Goal: Communication & Community: Ask a question

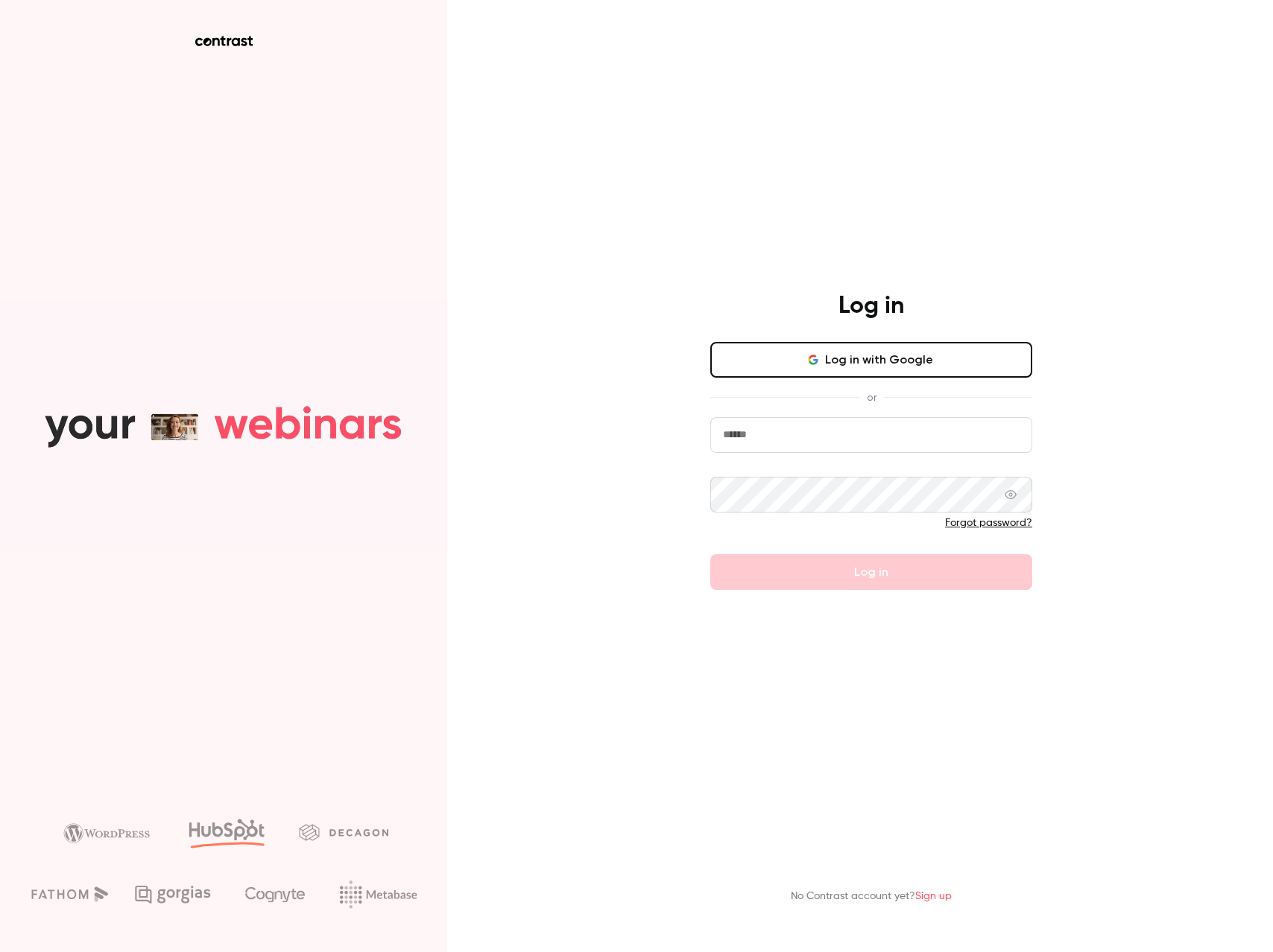
click at [919, 371] on button "Log in with Google" at bounding box center [871, 360] width 322 height 36
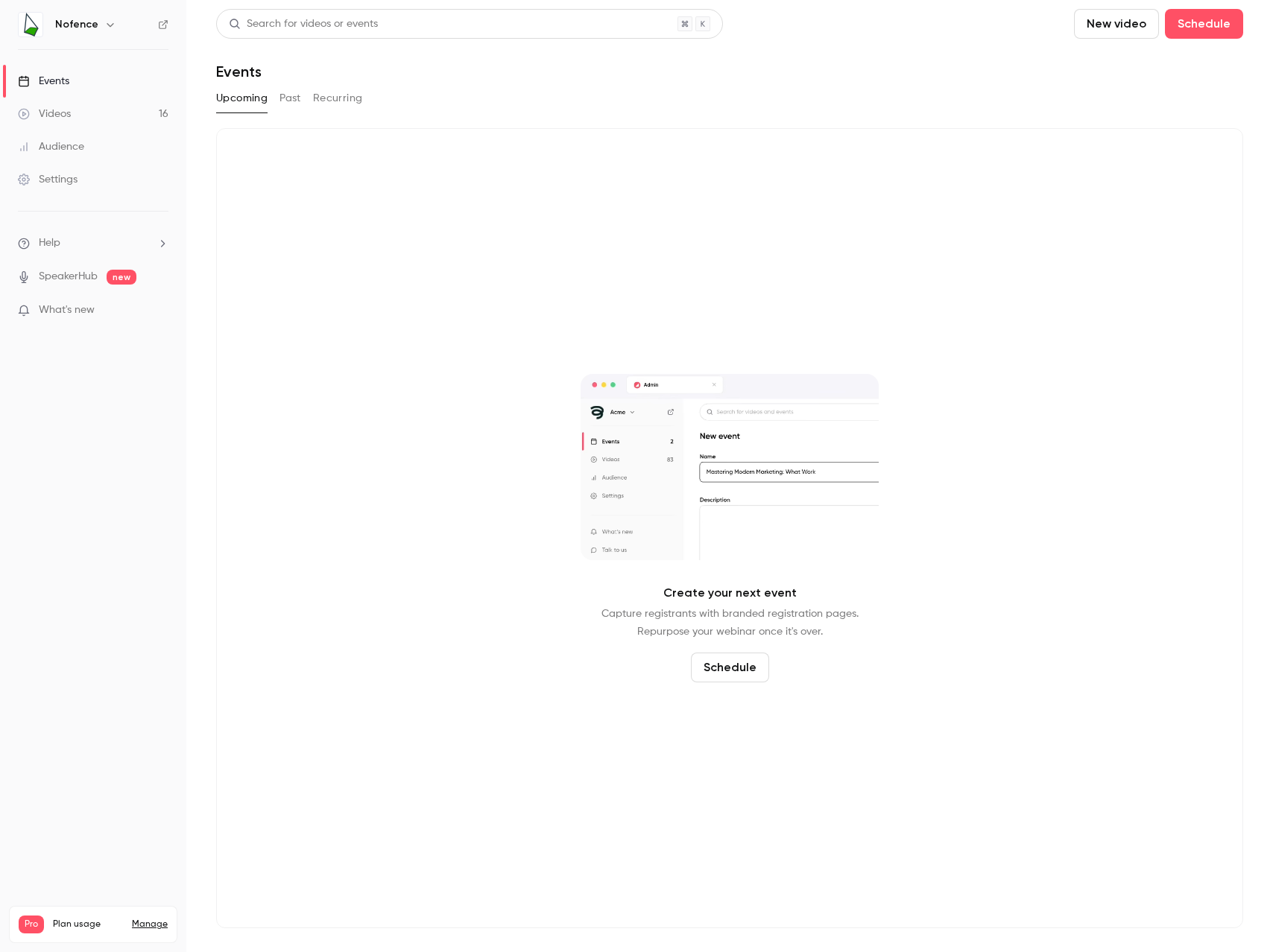
click at [67, 312] on span "What's new" at bounding box center [66, 310] width 56 height 16
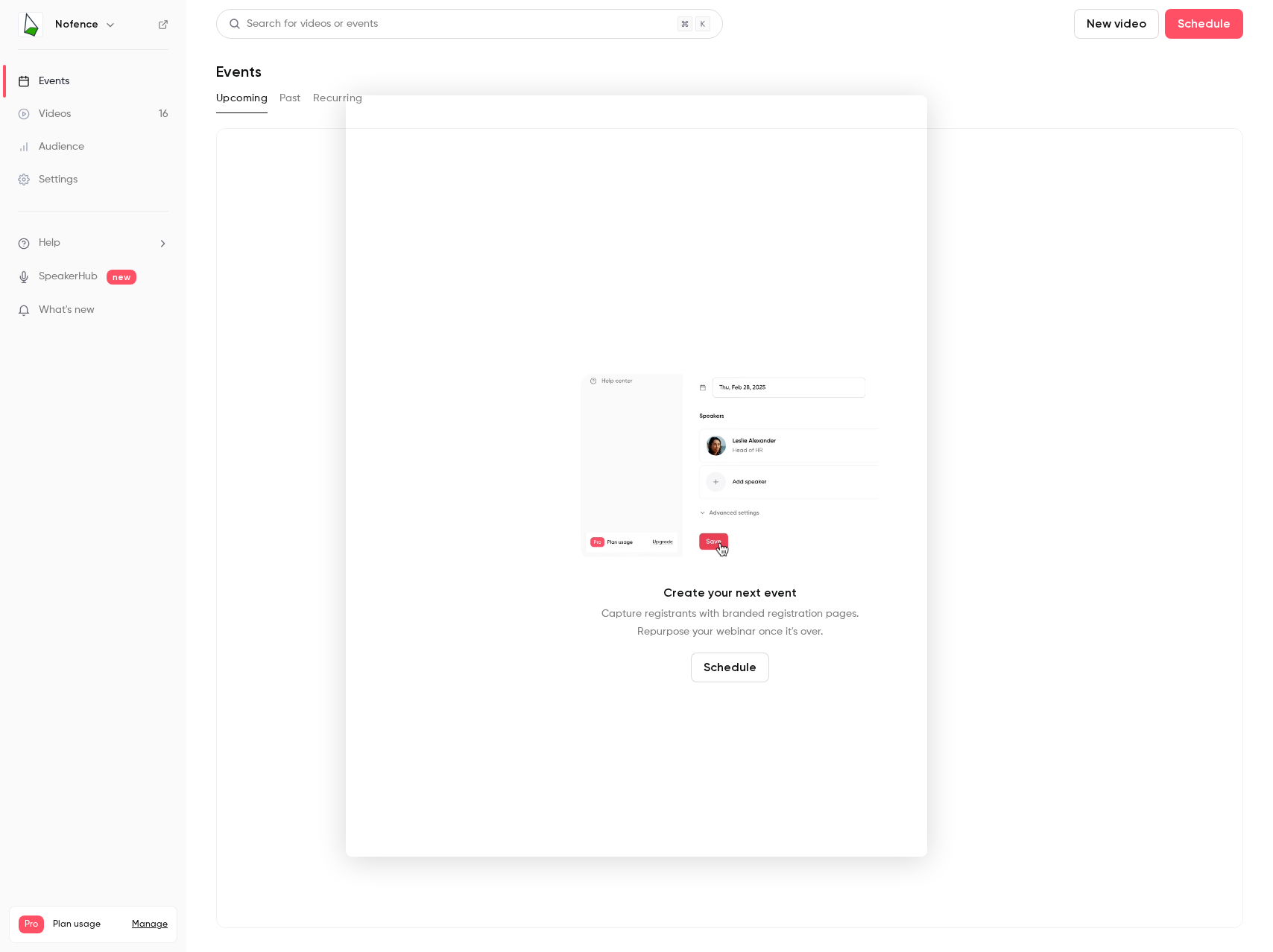
click at [969, 111] on div at bounding box center [636, 476] width 1273 height 952
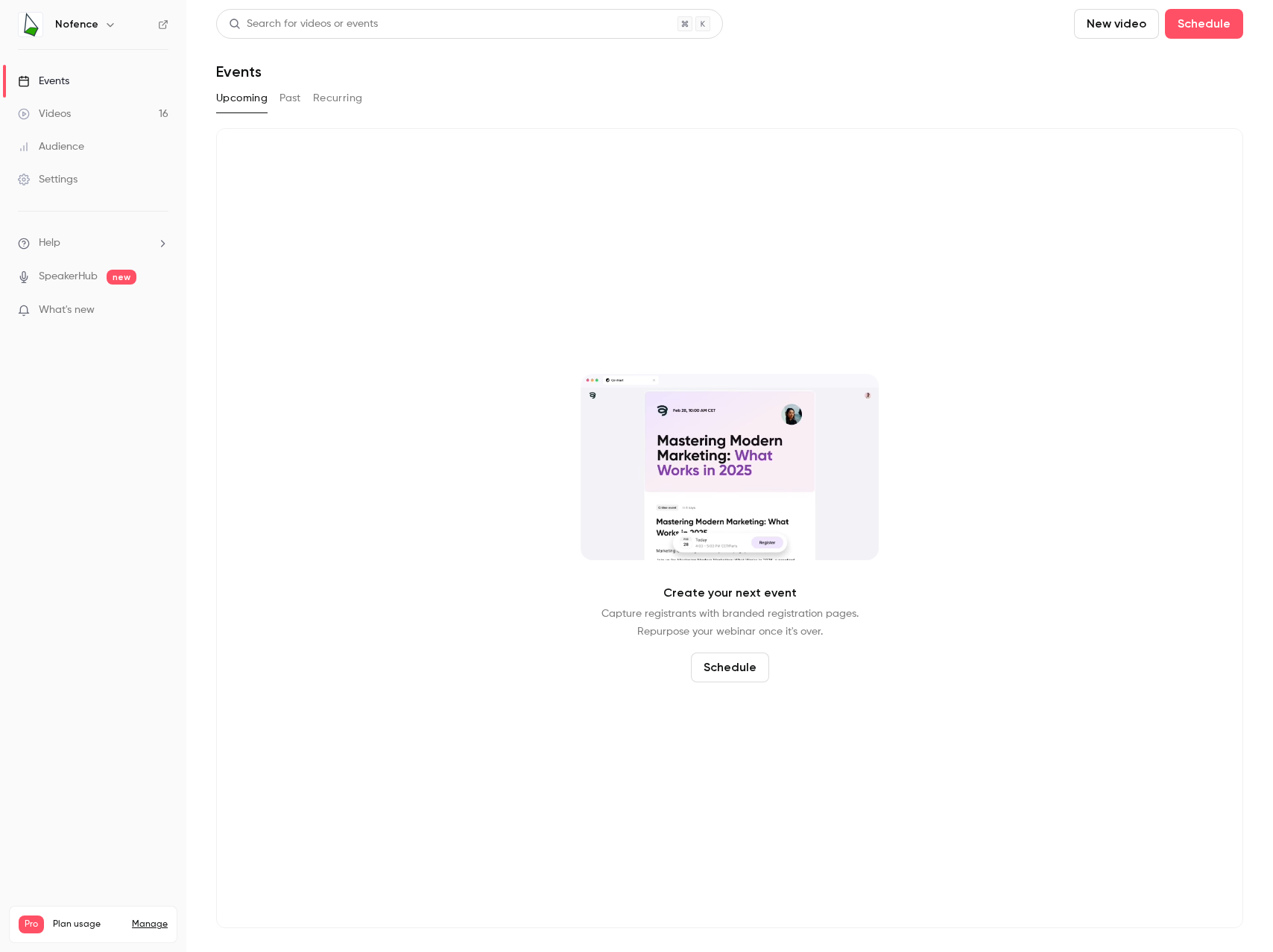
click at [158, 919] on link "Manage" at bounding box center [150, 924] width 36 height 12
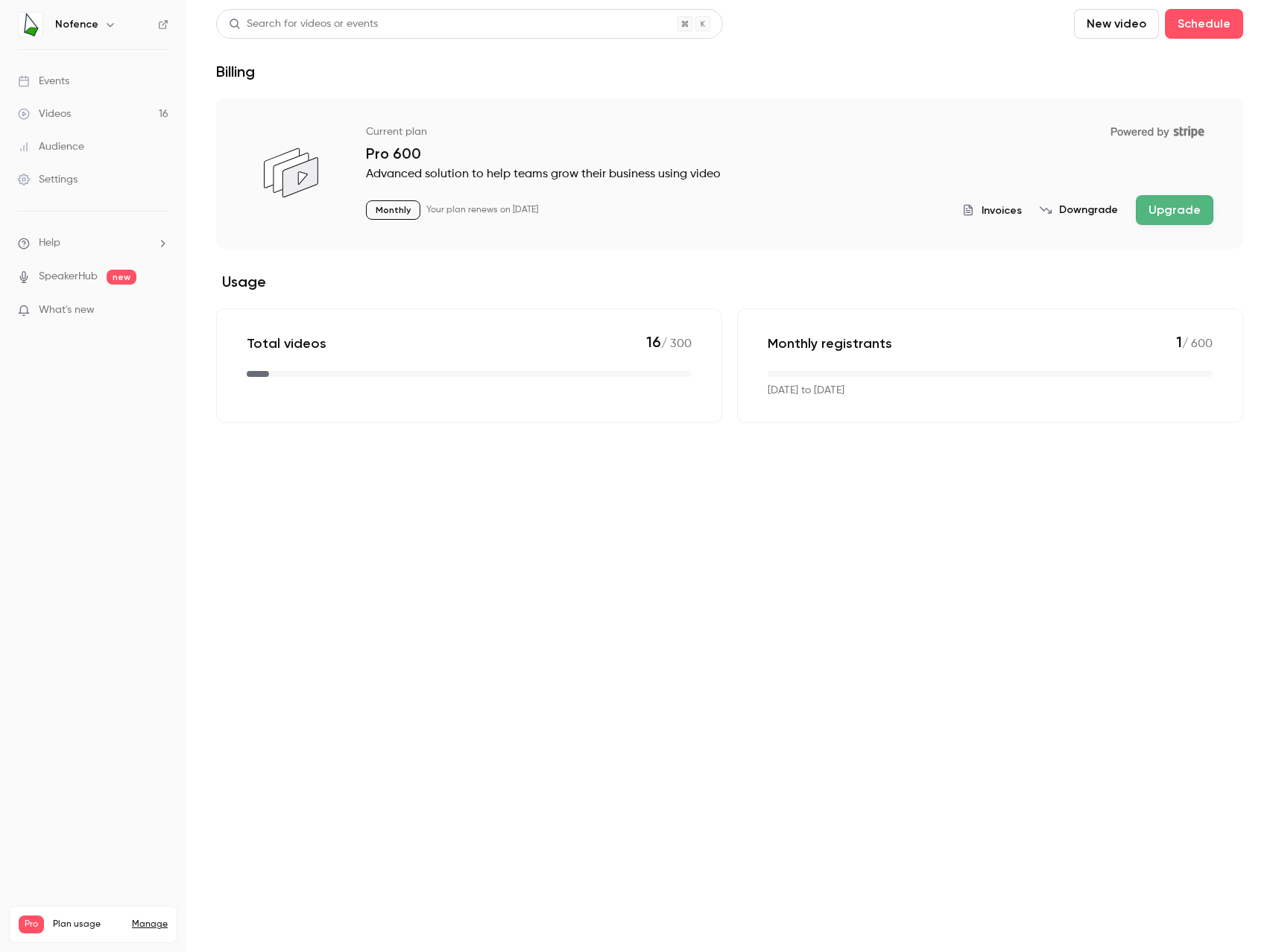
click at [44, 175] on div "Settings" at bounding box center [47, 180] width 59 height 15
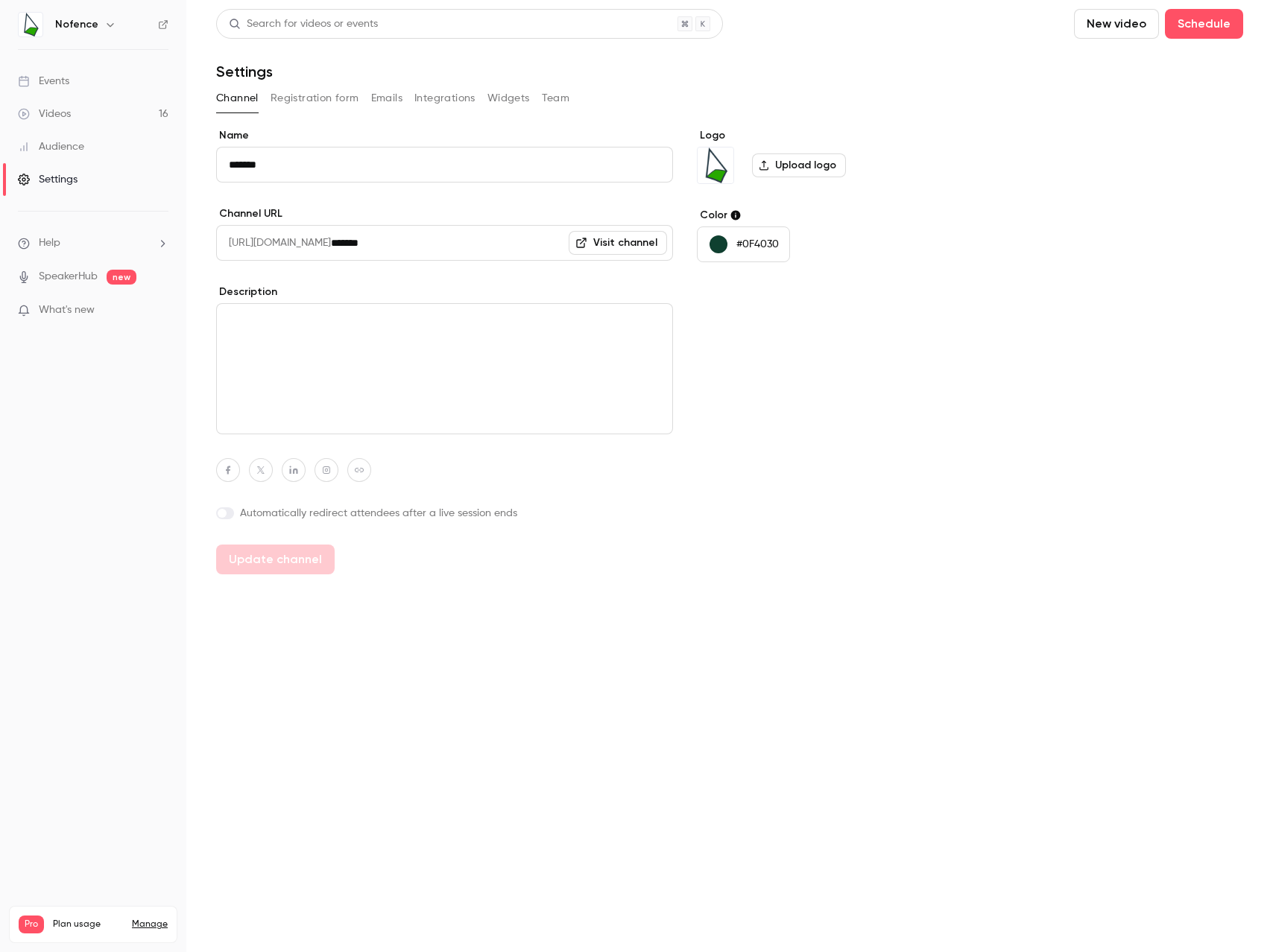
click at [559, 98] on button "Team" at bounding box center [557, 98] width 28 height 24
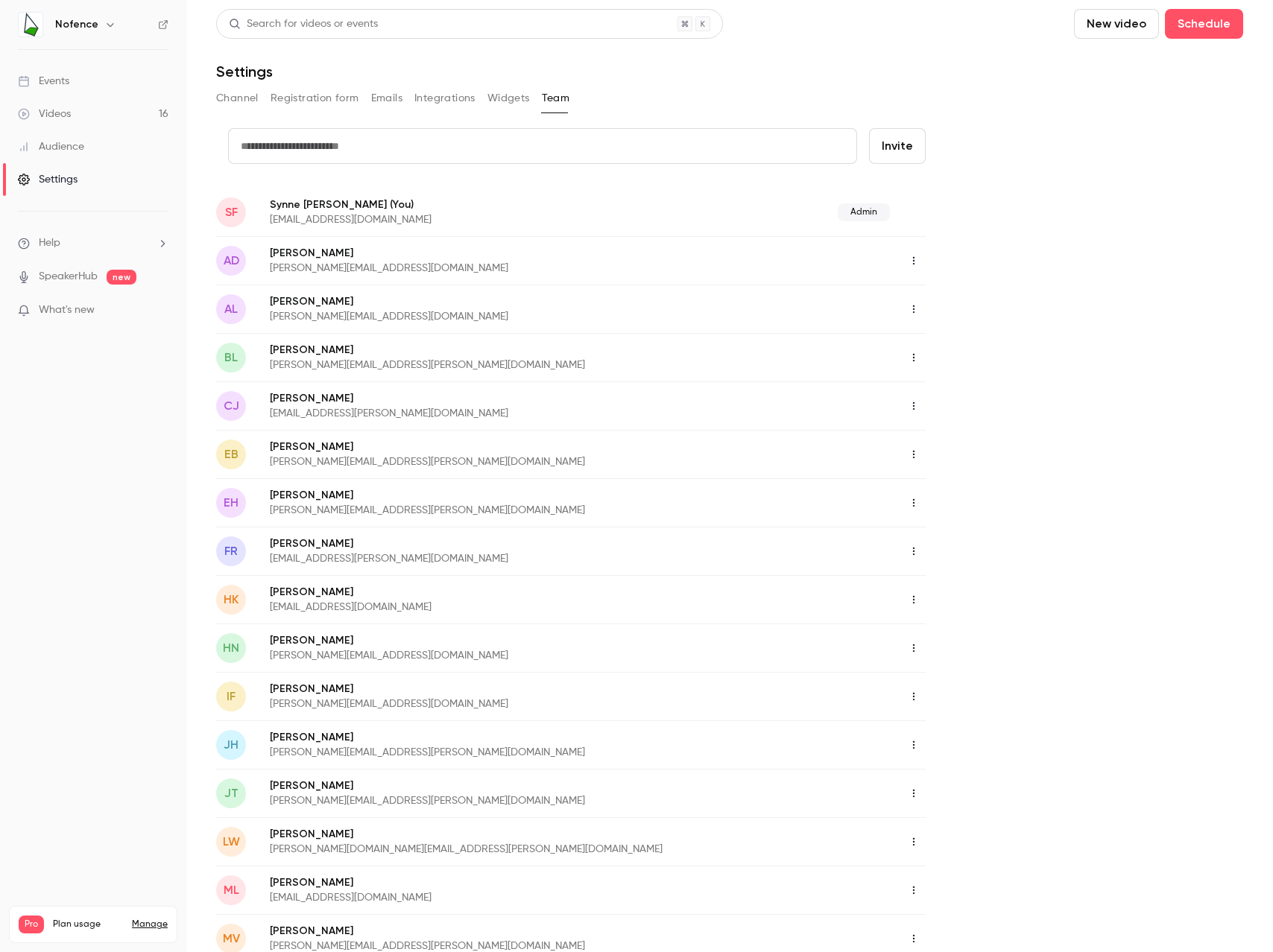
click at [151, 919] on link "Manage" at bounding box center [150, 924] width 36 height 12
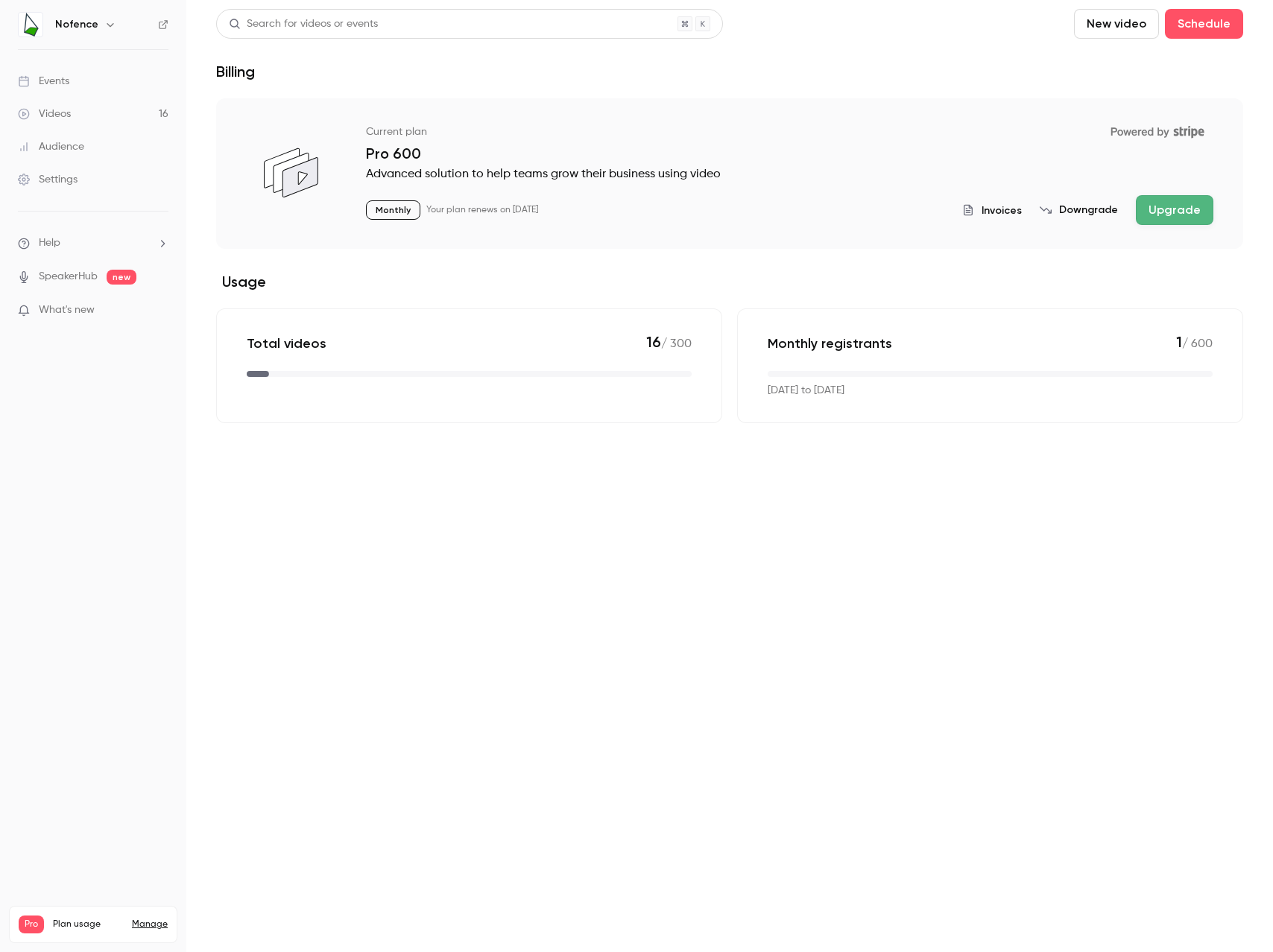
click at [1174, 208] on button "Upgrade" at bounding box center [1174, 210] width 78 height 30
click at [85, 237] on li "Help" at bounding box center [93, 243] width 151 height 16
click at [311, 223] on link "Talk to us" at bounding box center [275, 227] width 163 height 39
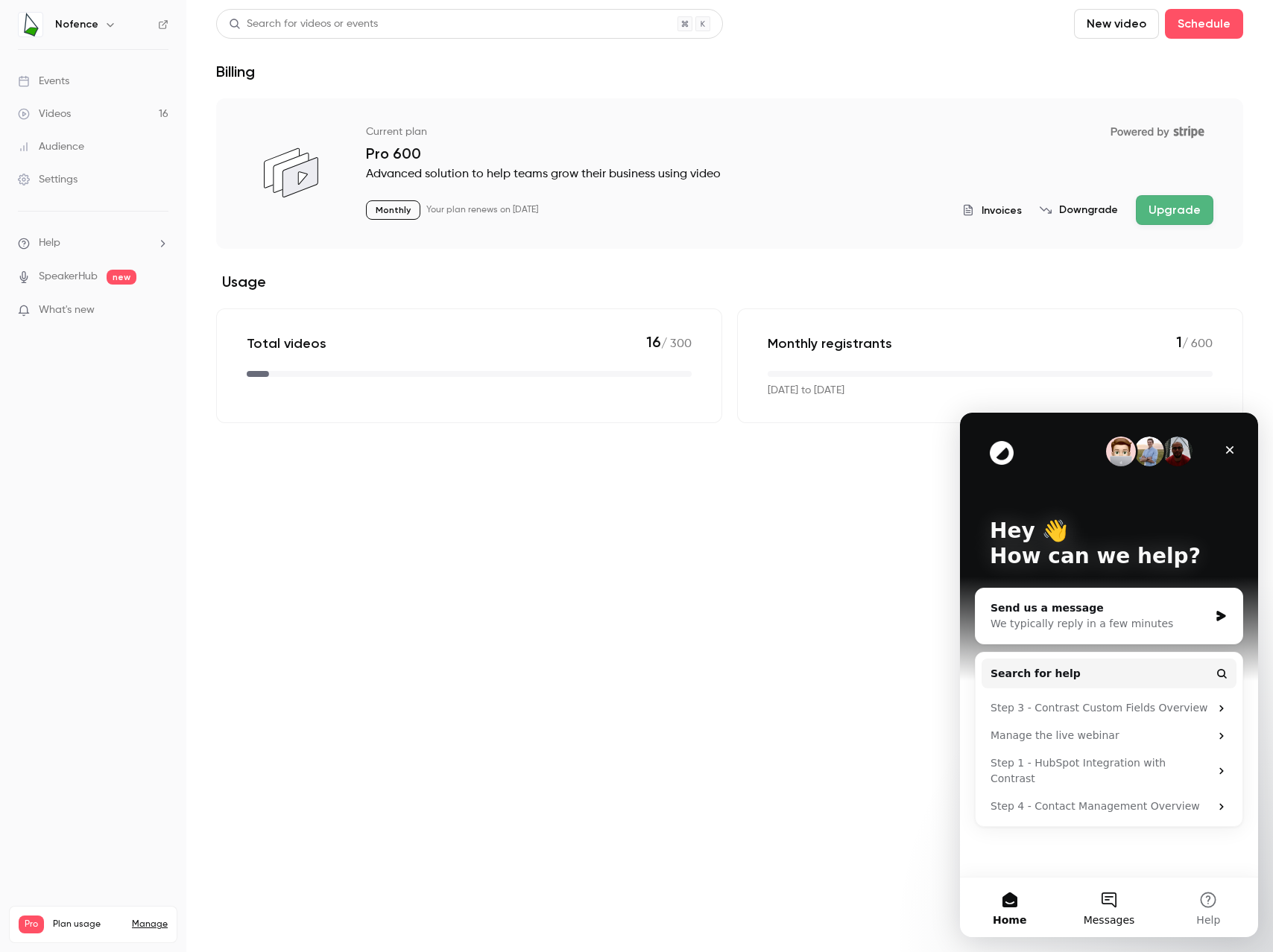
click at [1109, 917] on span "Messages" at bounding box center [1109, 920] width 51 height 10
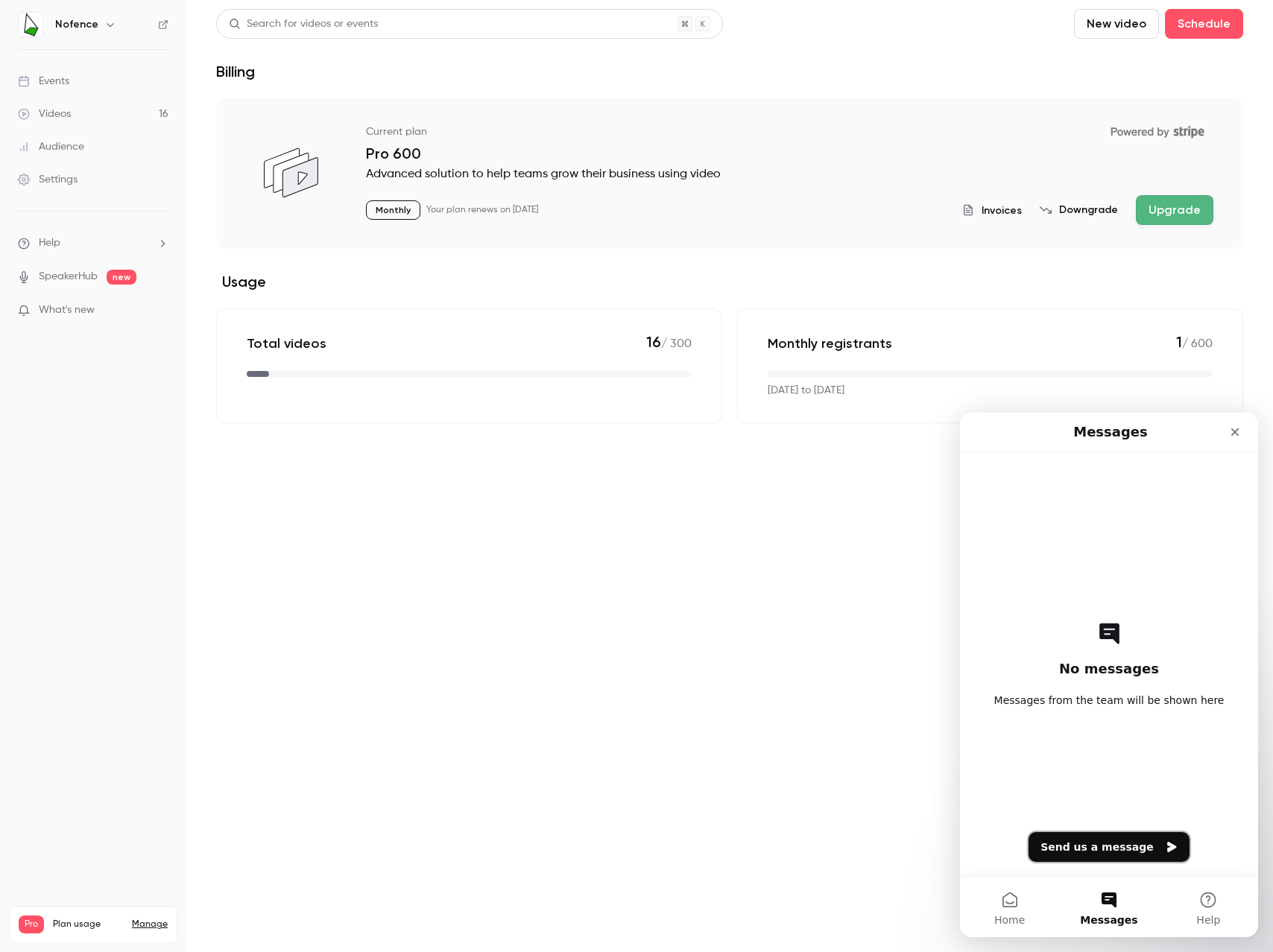
click at [1106, 850] on button "Send us a message" at bounding box center [1109, 847] width 161 height 30
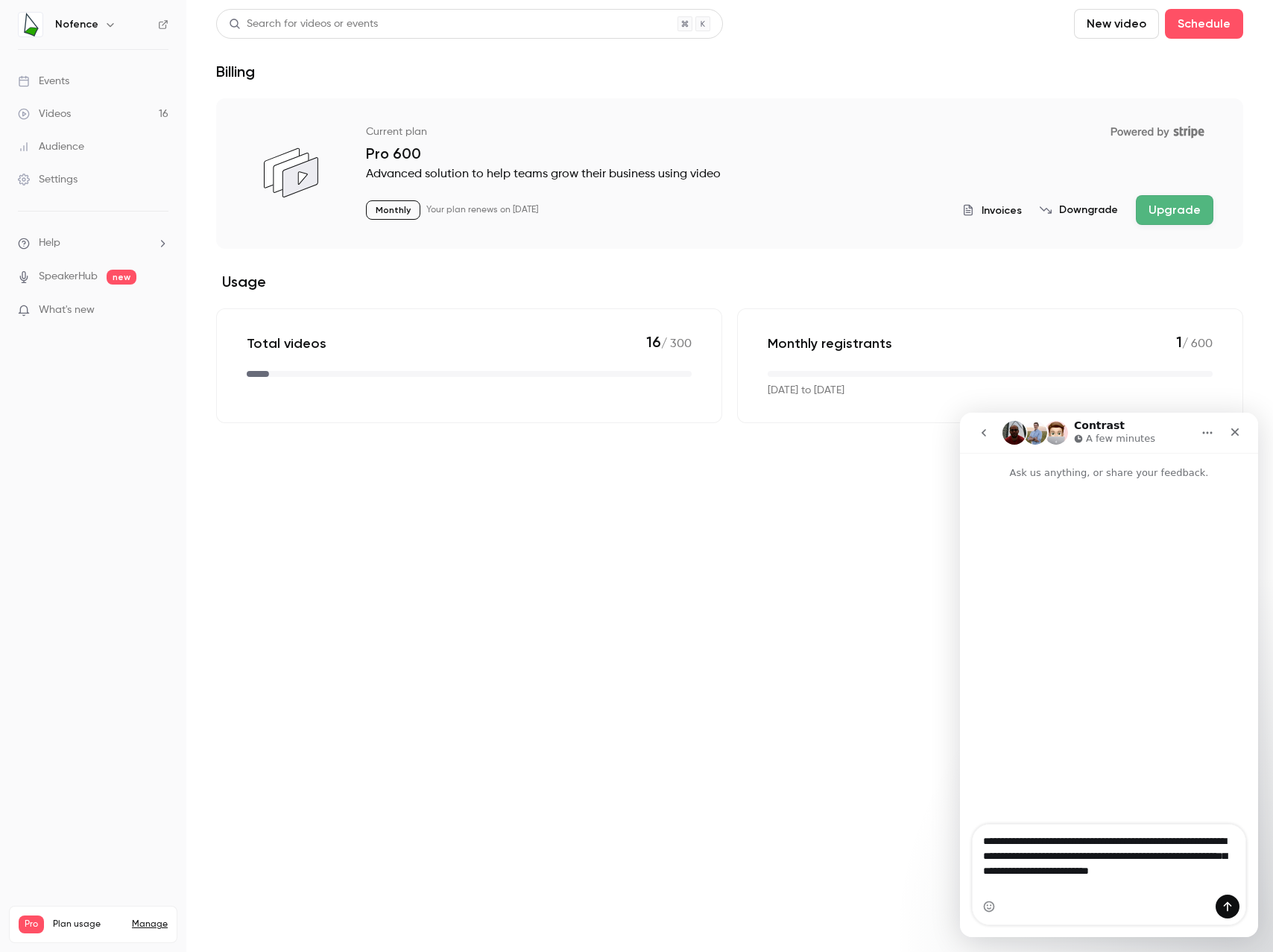
type textarea "**********"
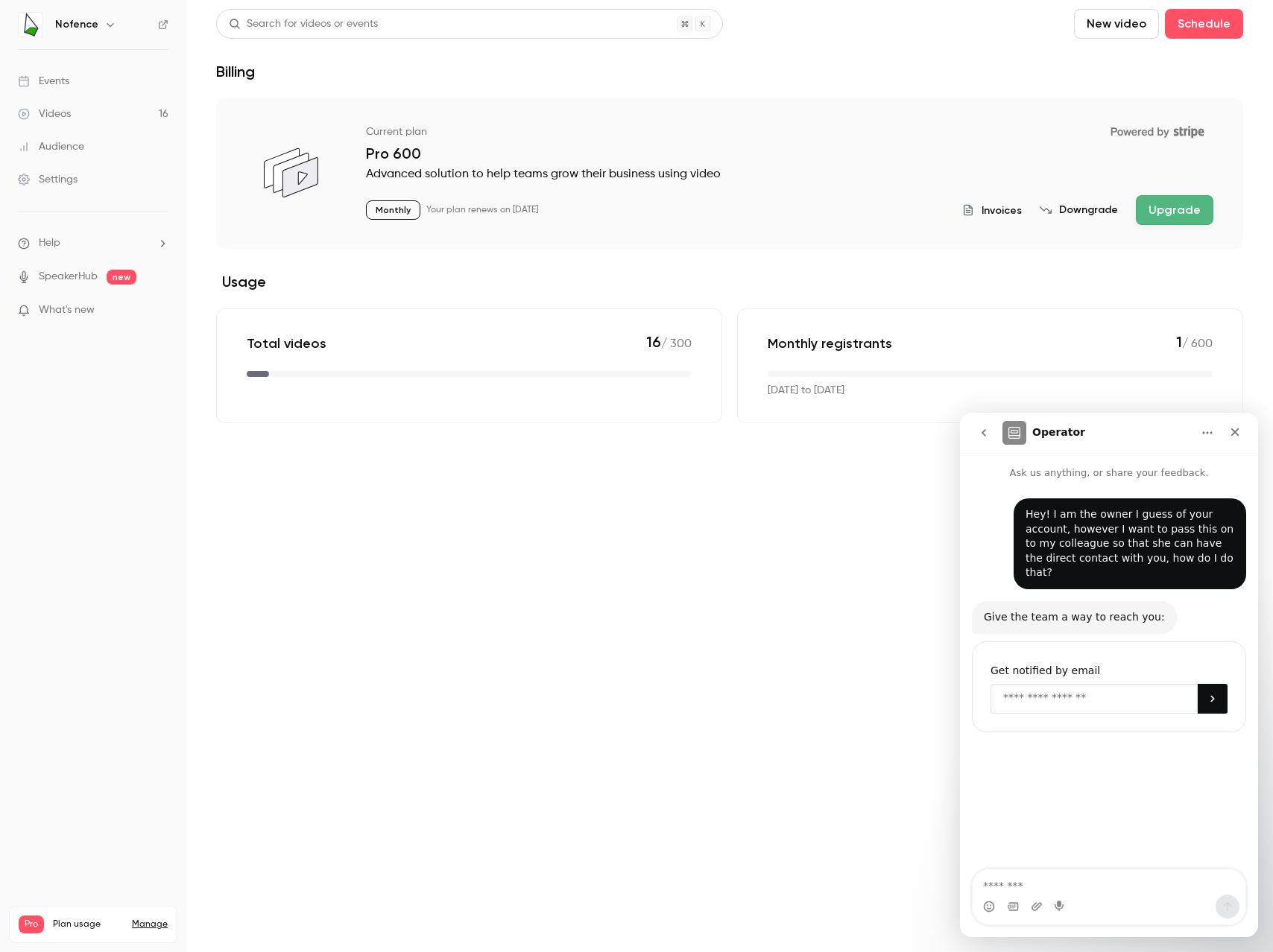
click at [1055, 686] on input "Enter your email" at bounding box center [1095, 699] width 208 height 30
type input "**********"
click at [1207, 693] on icon "Submit" at bounding box center [1213, 699] width 12 height 12
click at [325, 296] on section "Current plan Powered by Stripe Pro 600 Advanced solution to help teams grow the…" at bounding box center [729, 261] width 1027 height 325
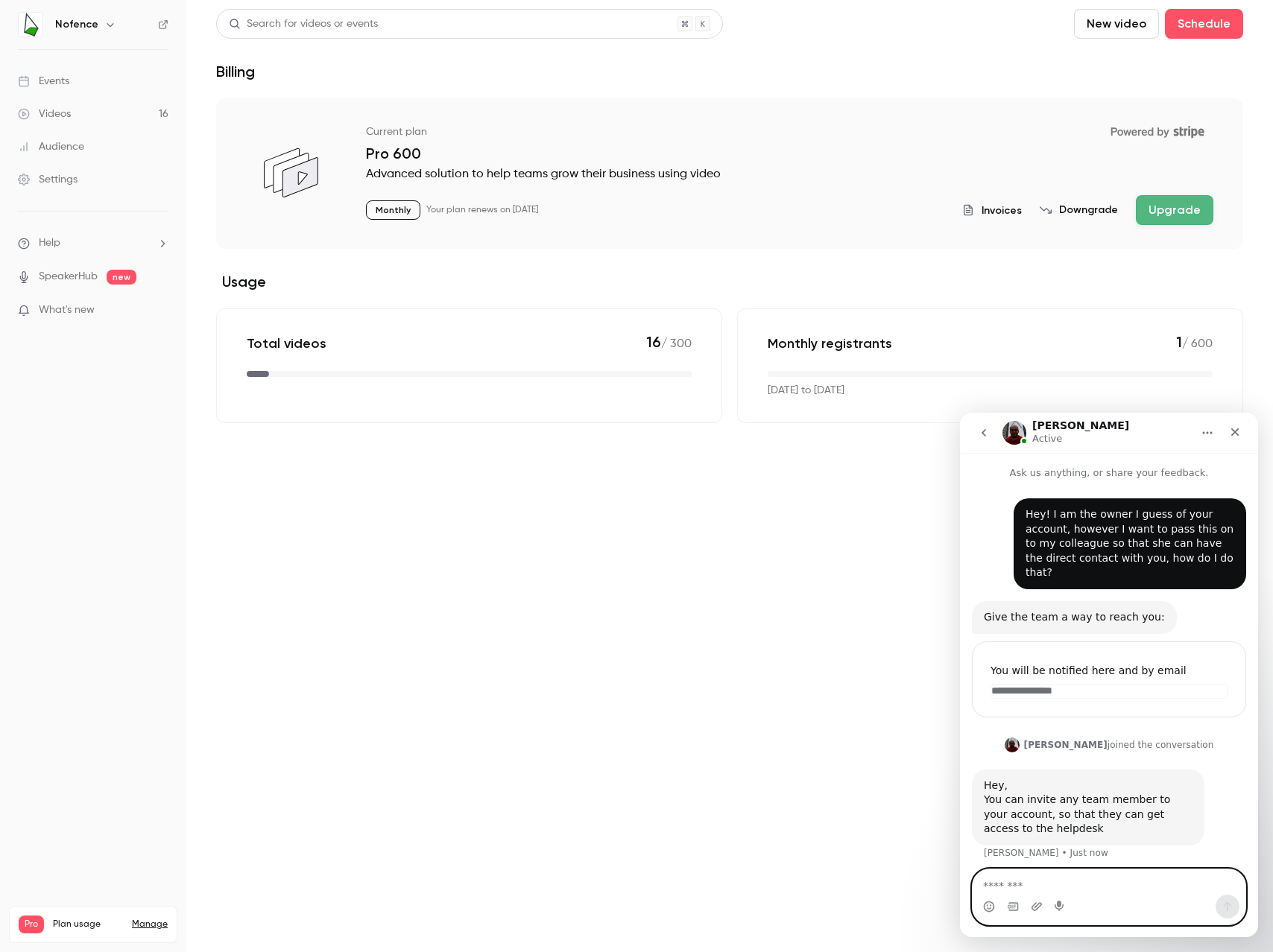
click at [1126, 888] on textarea "Message…" at bounding box center [1109, 882] width 273 height 25
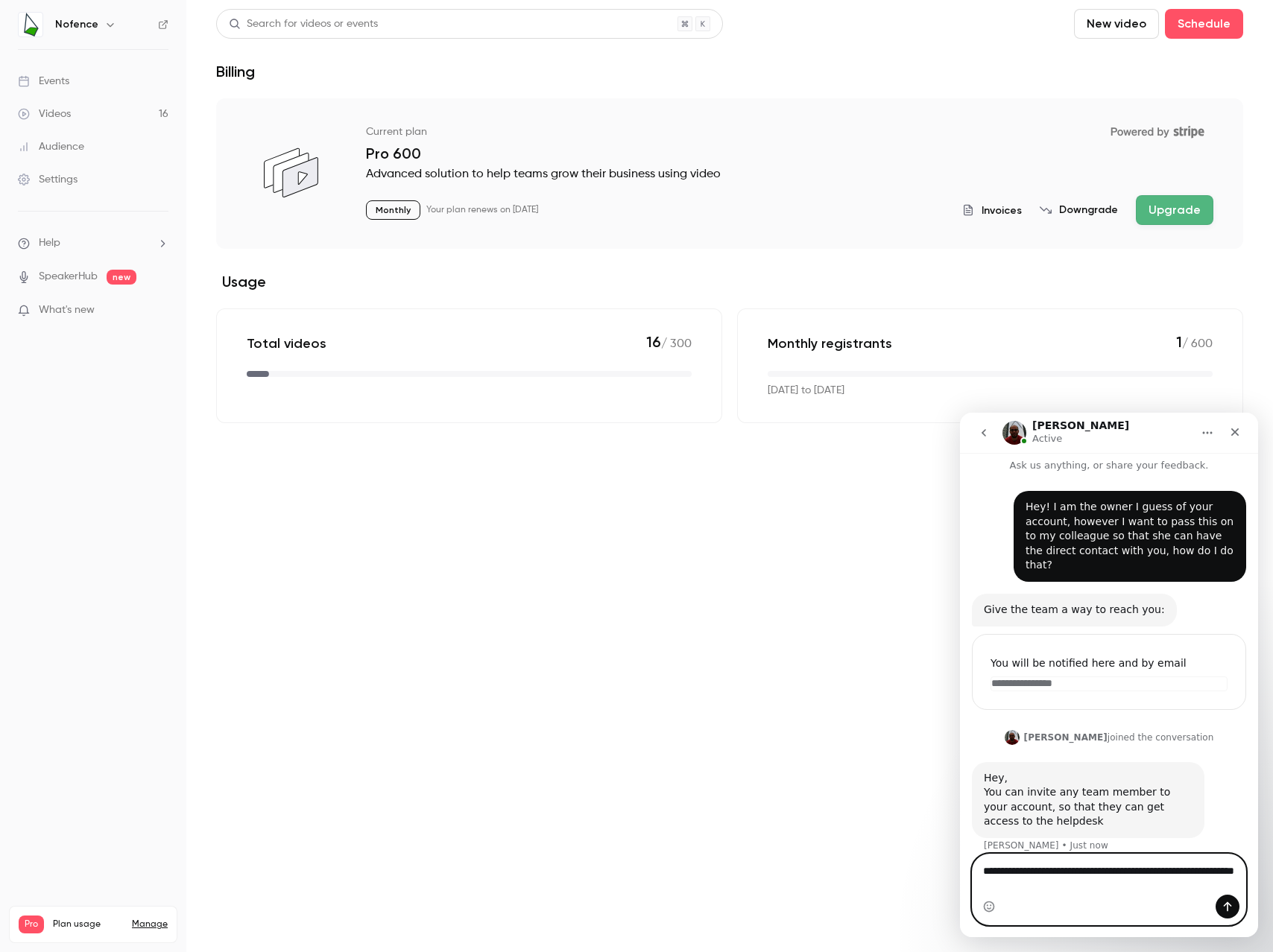
type textarea "**********"
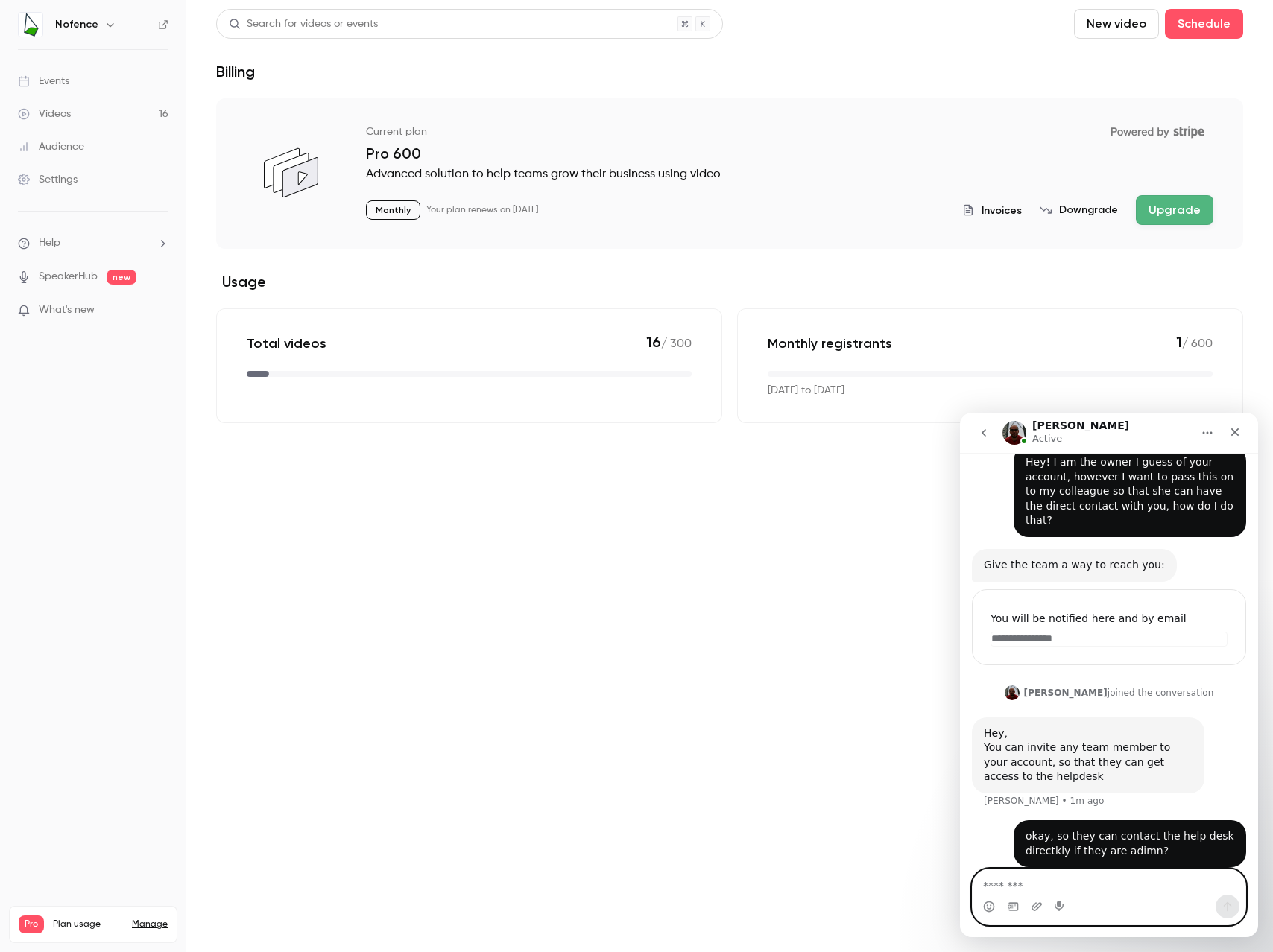
scroll to position [110, 0]
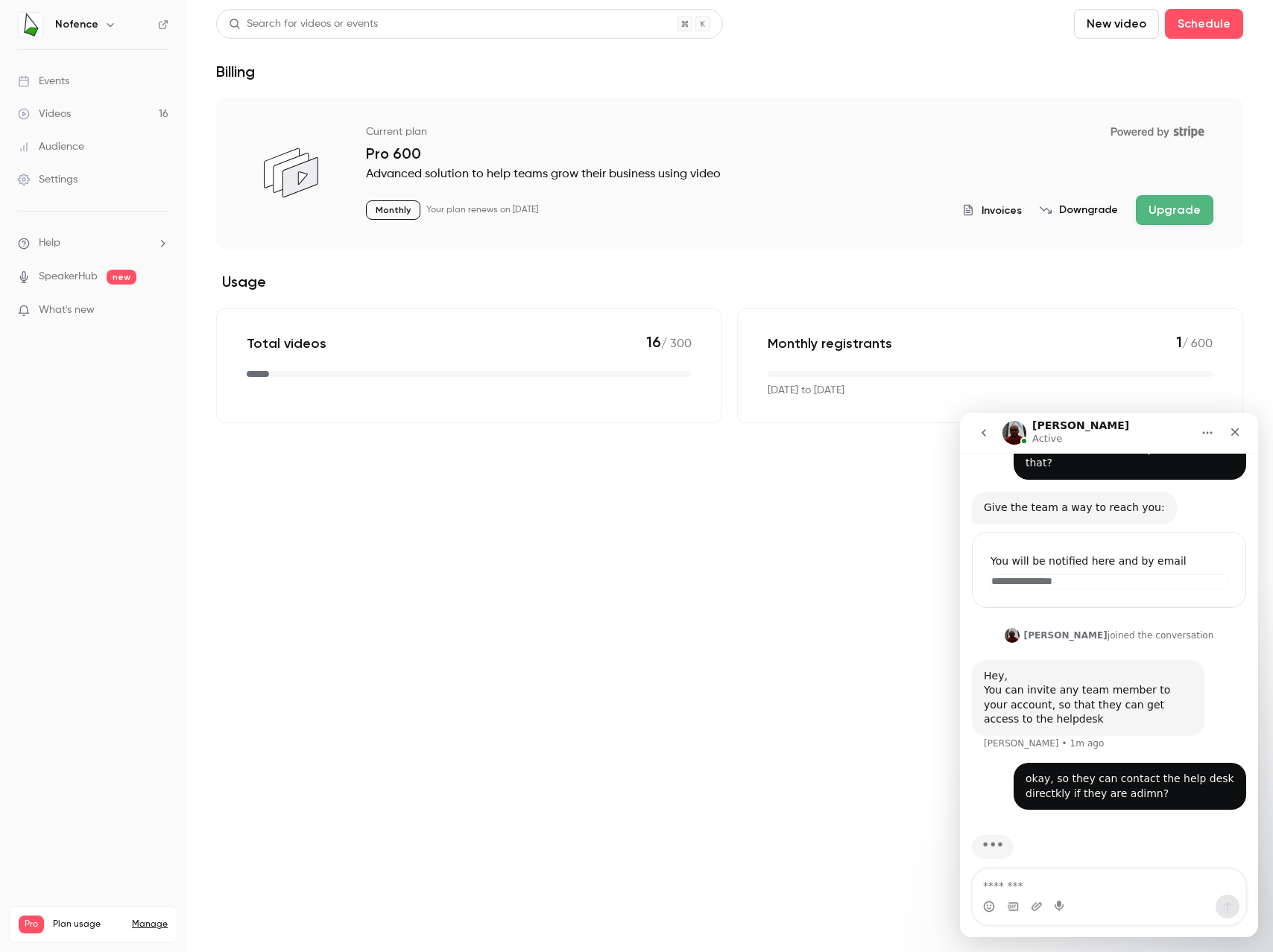
click at [151, 919] on link "Manage" at bounding box center [150, 924] width 36 height 12
click at [1009, 362] on div "Monthly registrants 1 / 600 Aug 17, 2025 to Sep 17, 2025" at bounding box center [990, 366] width 506 height 115
click at [1199, 212] on button "Upgrade" at bounding box center [1174, 210] width 78 height 30
